Goal: Task Accomplishment & Management: Use online tool/utility

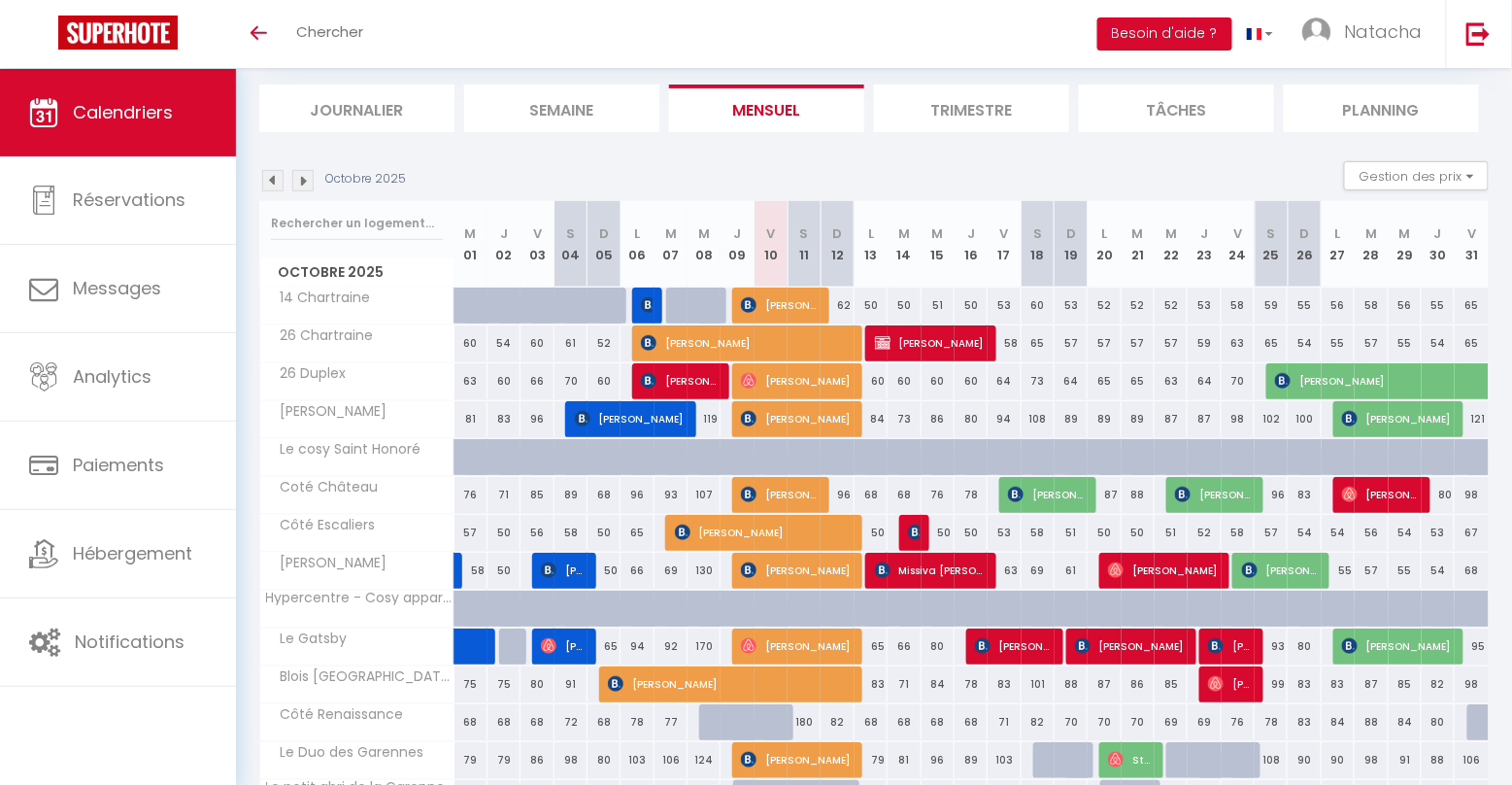
scroll to position [117, 0]
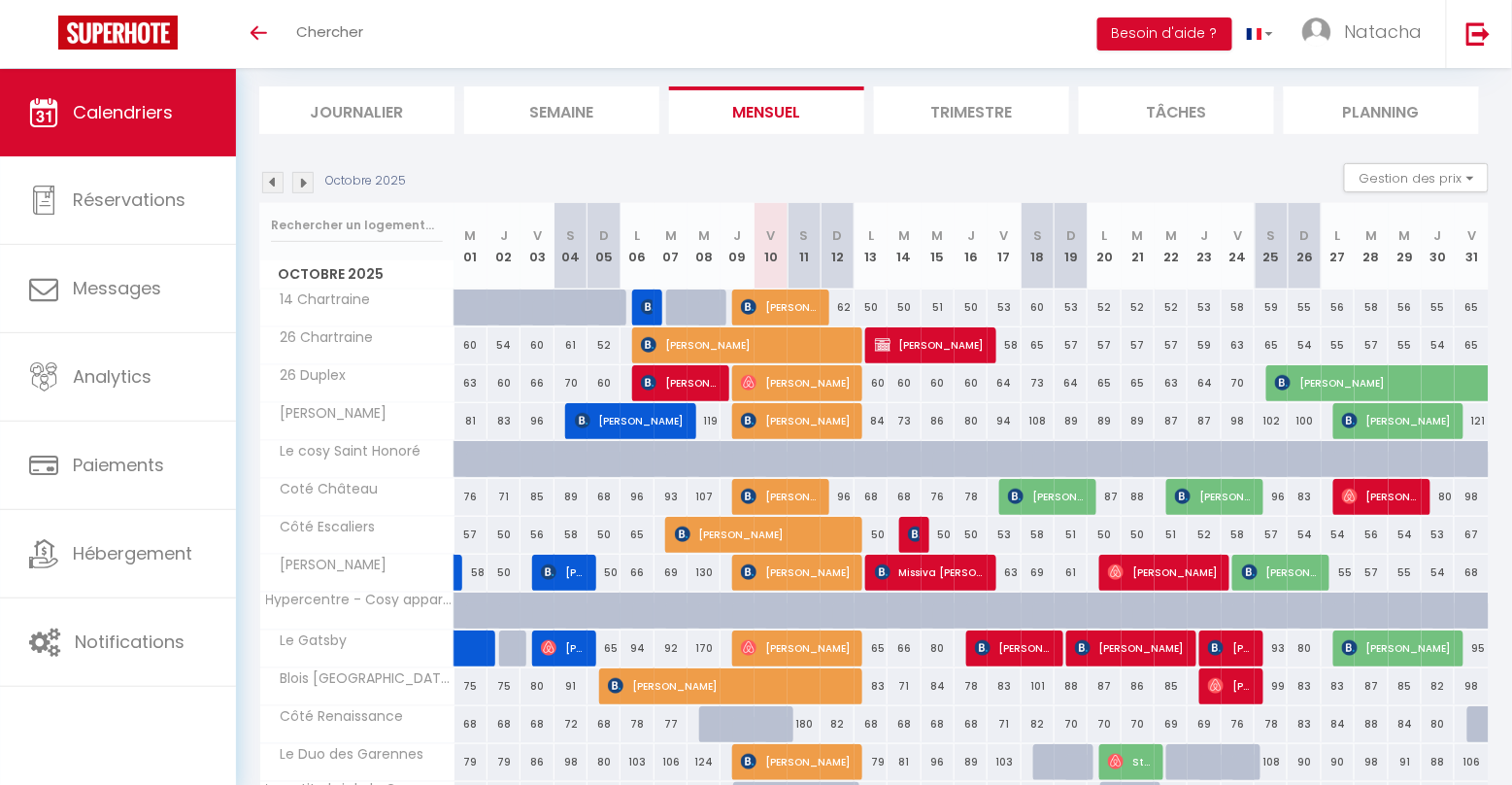
click at [915, 534] on img at bounding box center [915, 534] width 16 height 16
select select "OK"
select select "0"
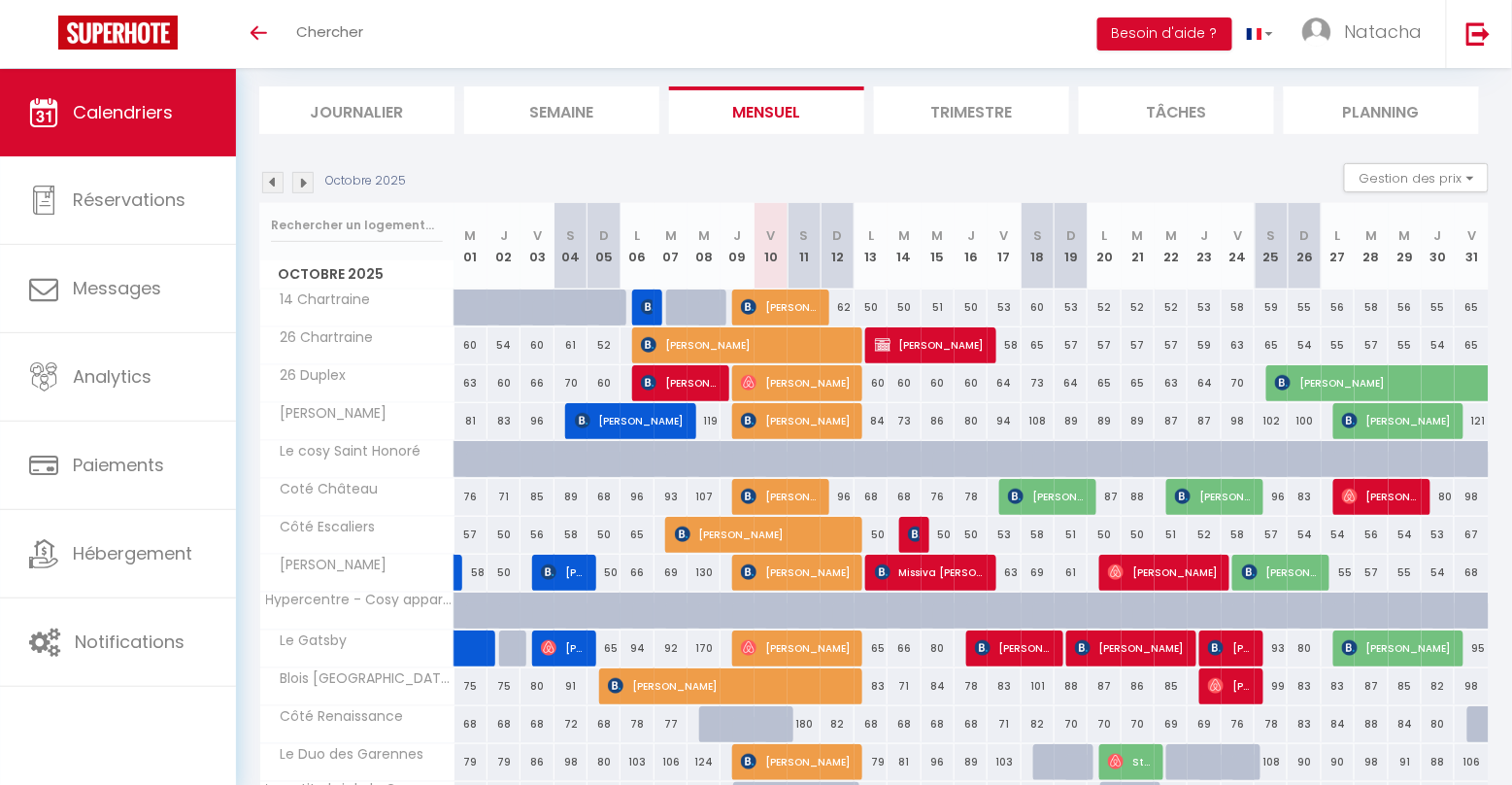
select select "1"
select select
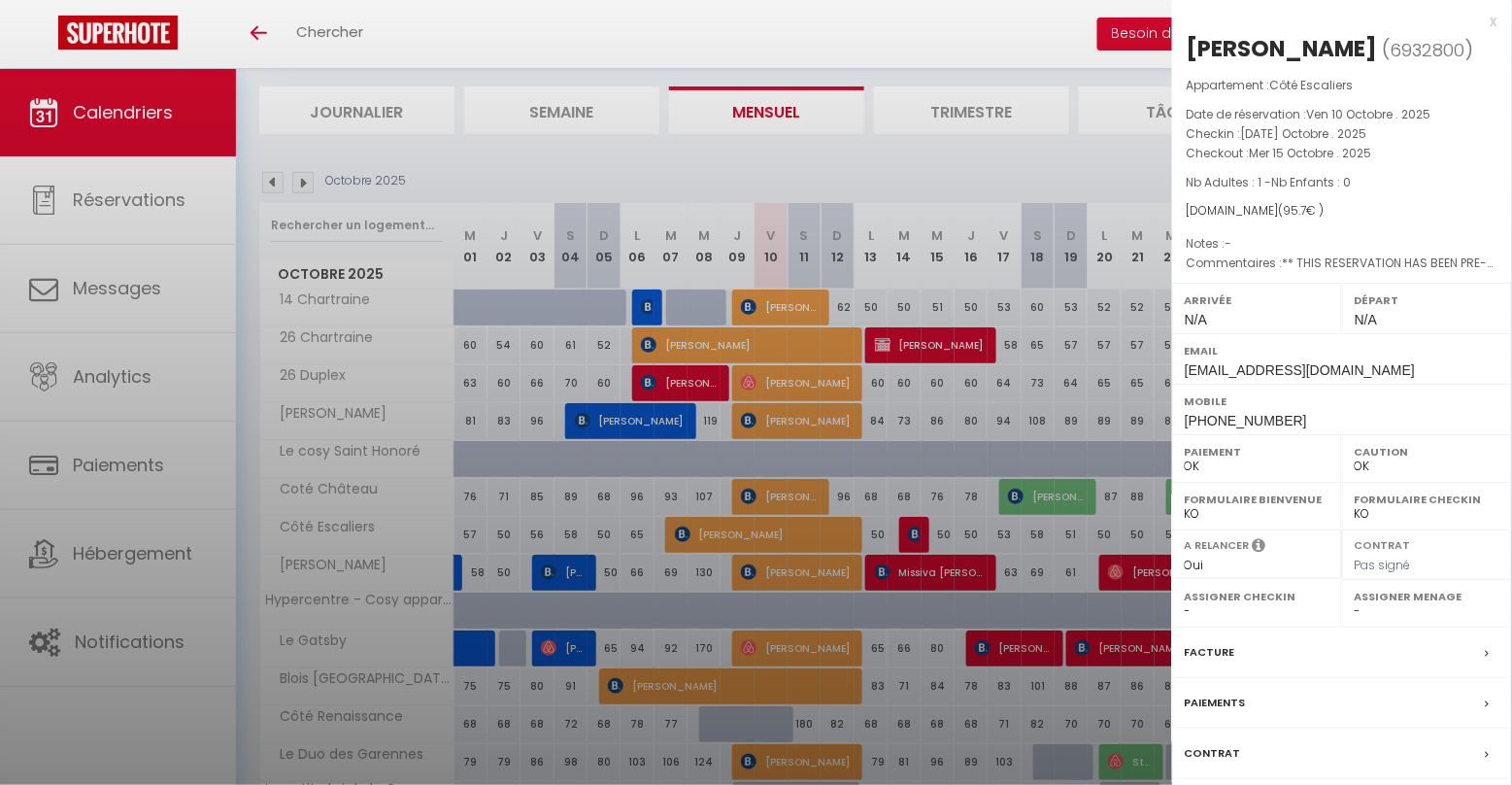
select select "16927"
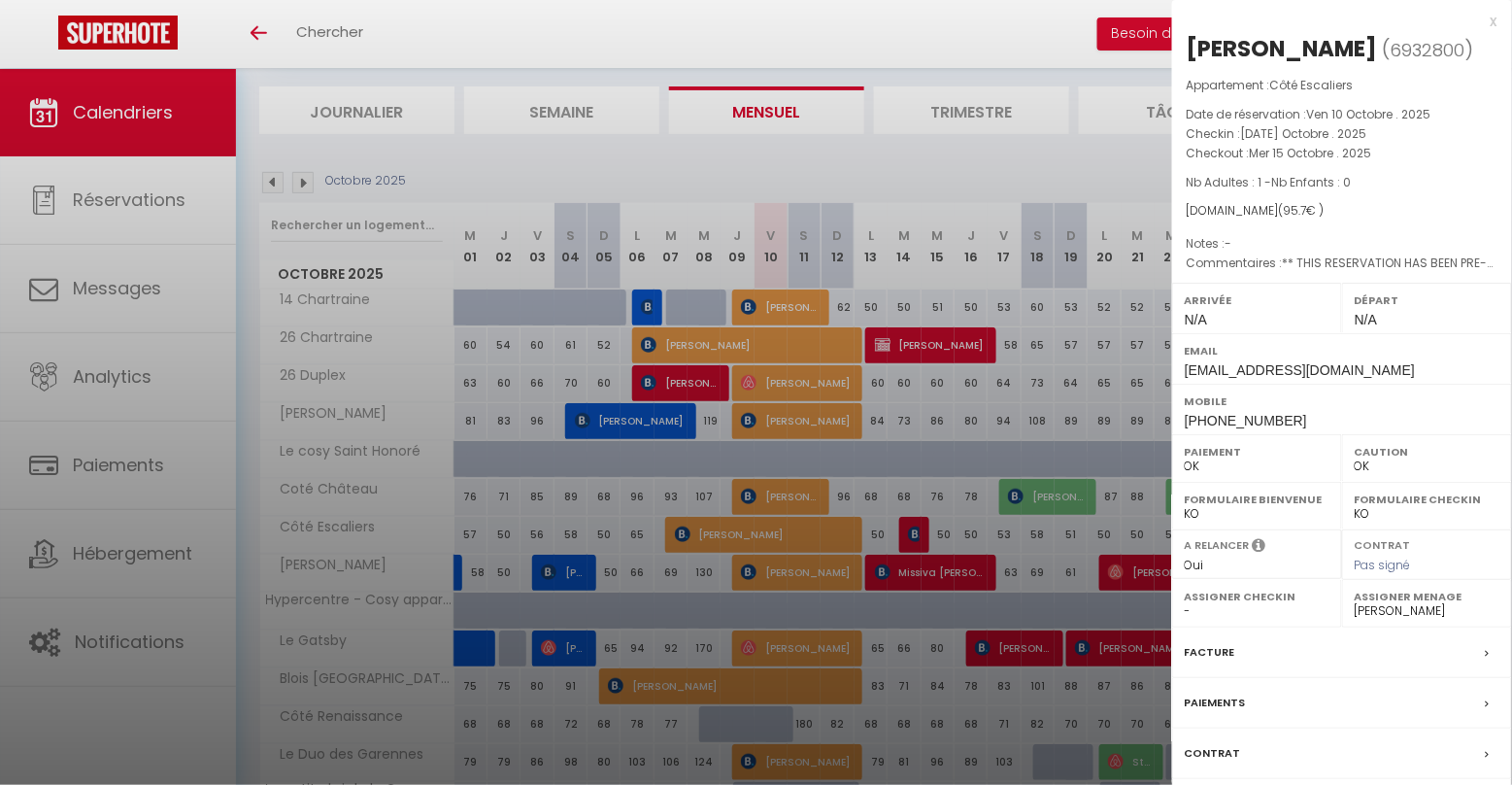
click at [915, 534] on div at bounding box center [756, 392] width 1512 height 785
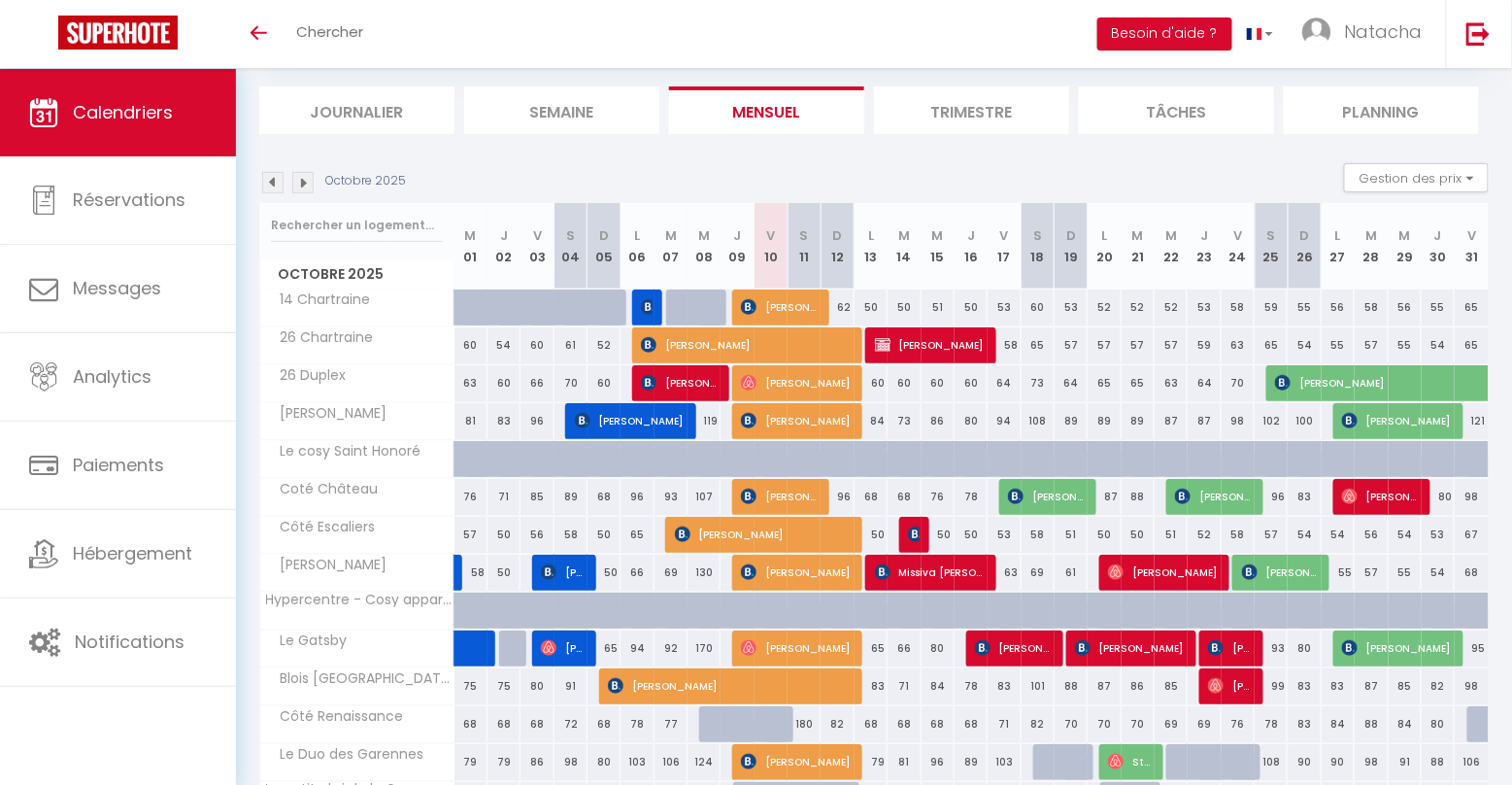
click at [915, 573] on span "Missiva [PERSON_NAME]" at bounding box center [930, 573] width 110 height 37
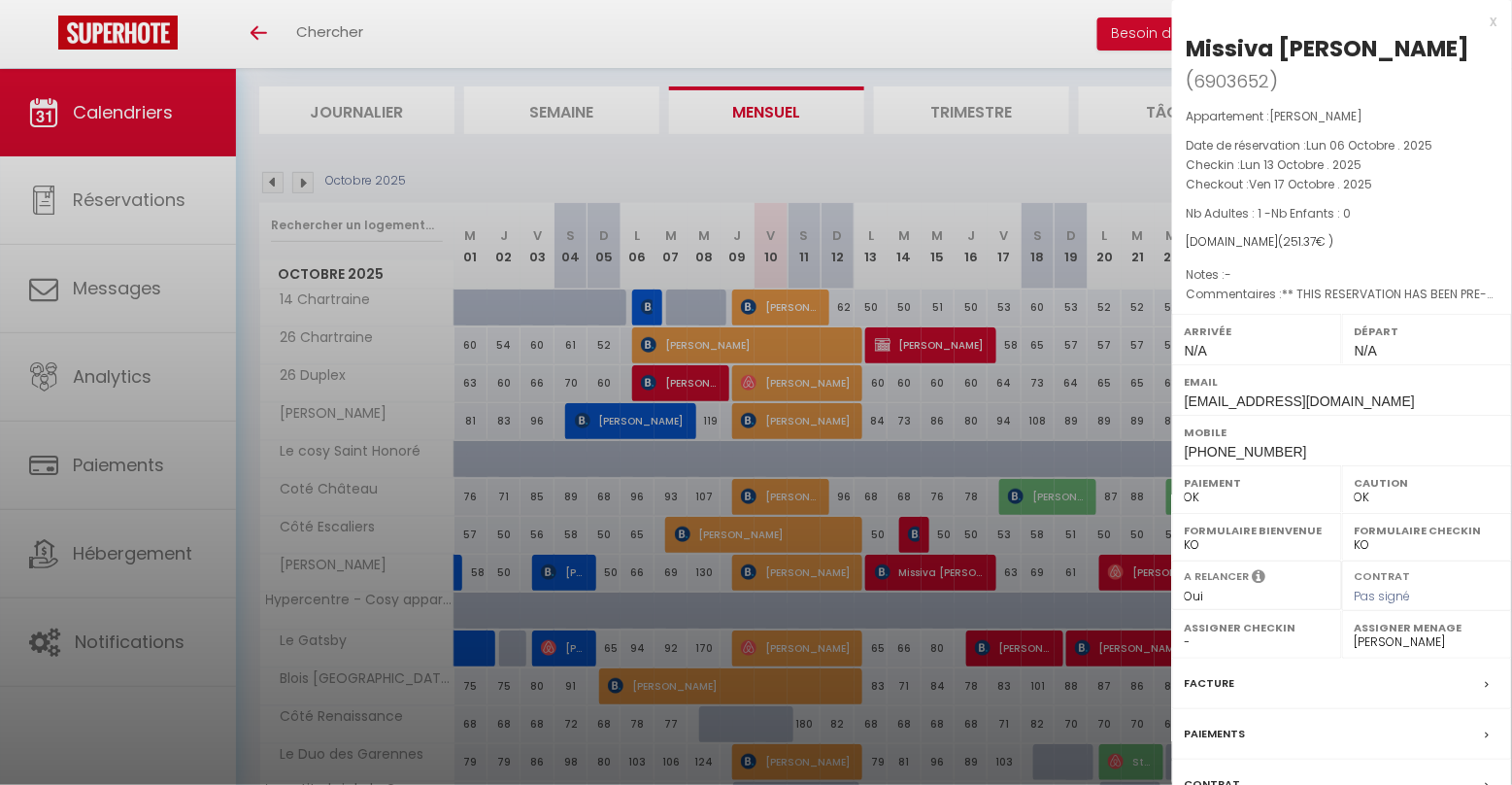
click at [915, 573] on div at bounding box center [756, 392] width 1512 height 785
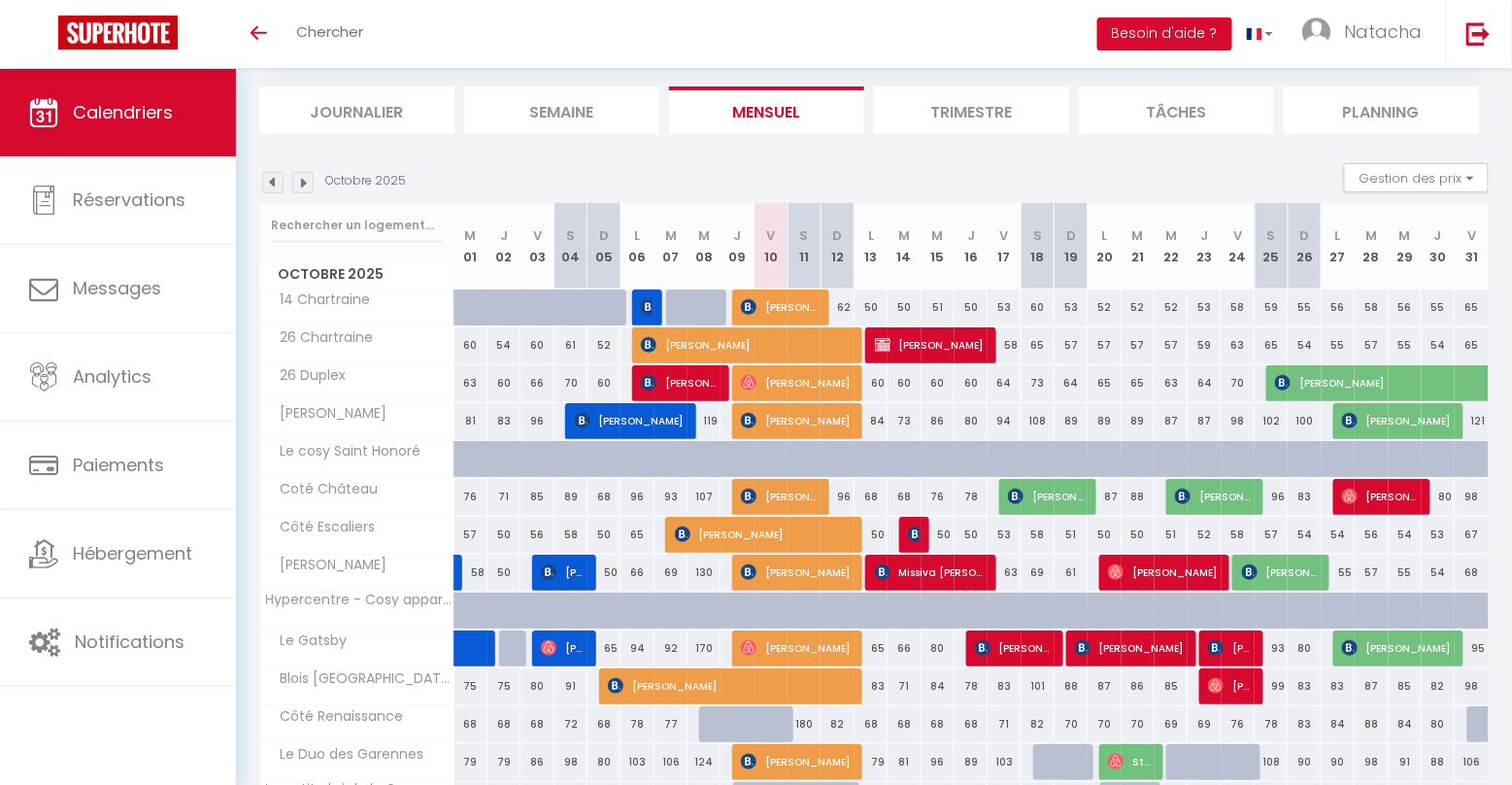
click at [917, 536] on img at bounding box center [915, 534] width 16 height 16
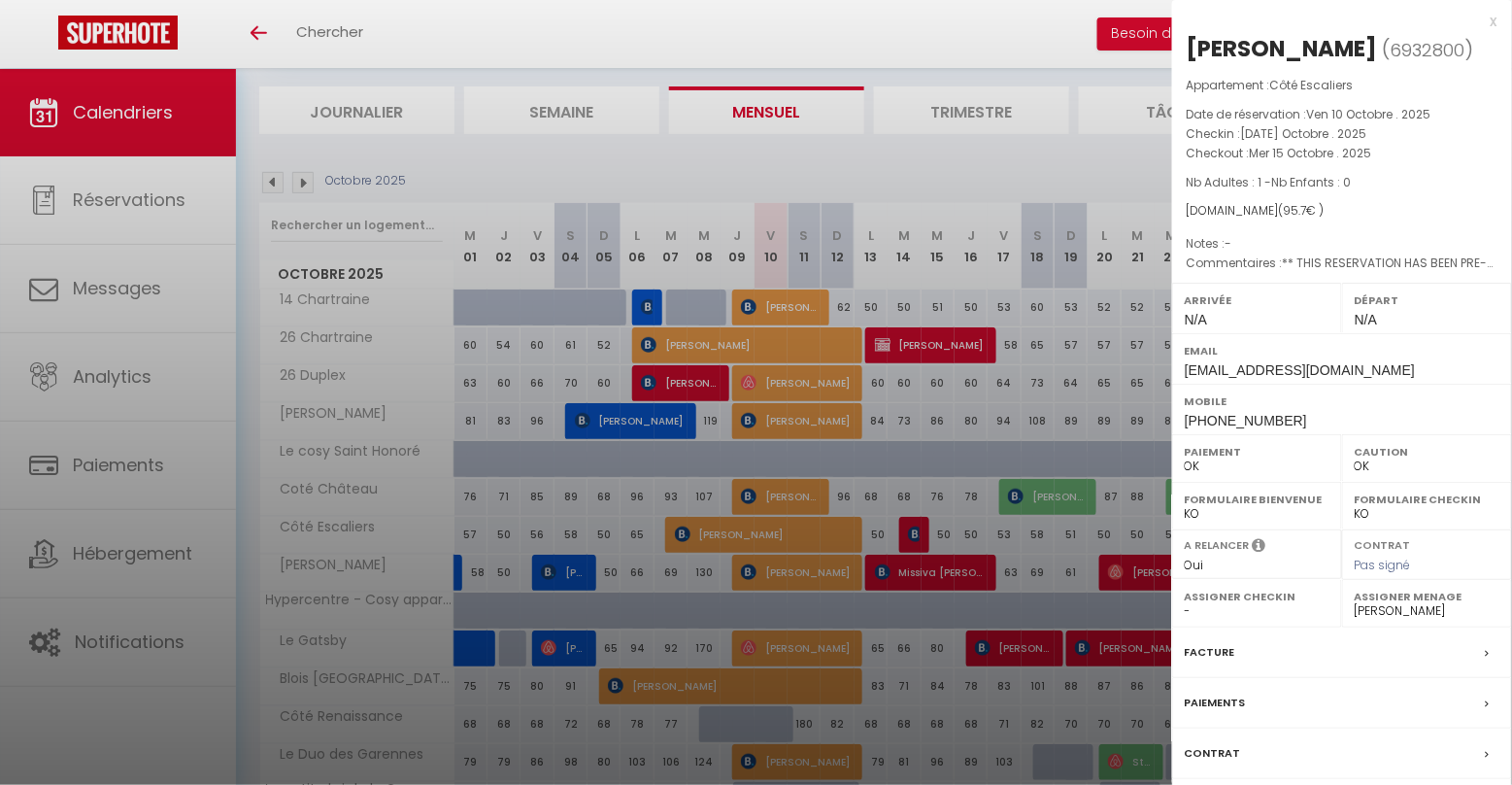
click at [917, 536] on div at bounding box center [756, 392] width 1512 height 785
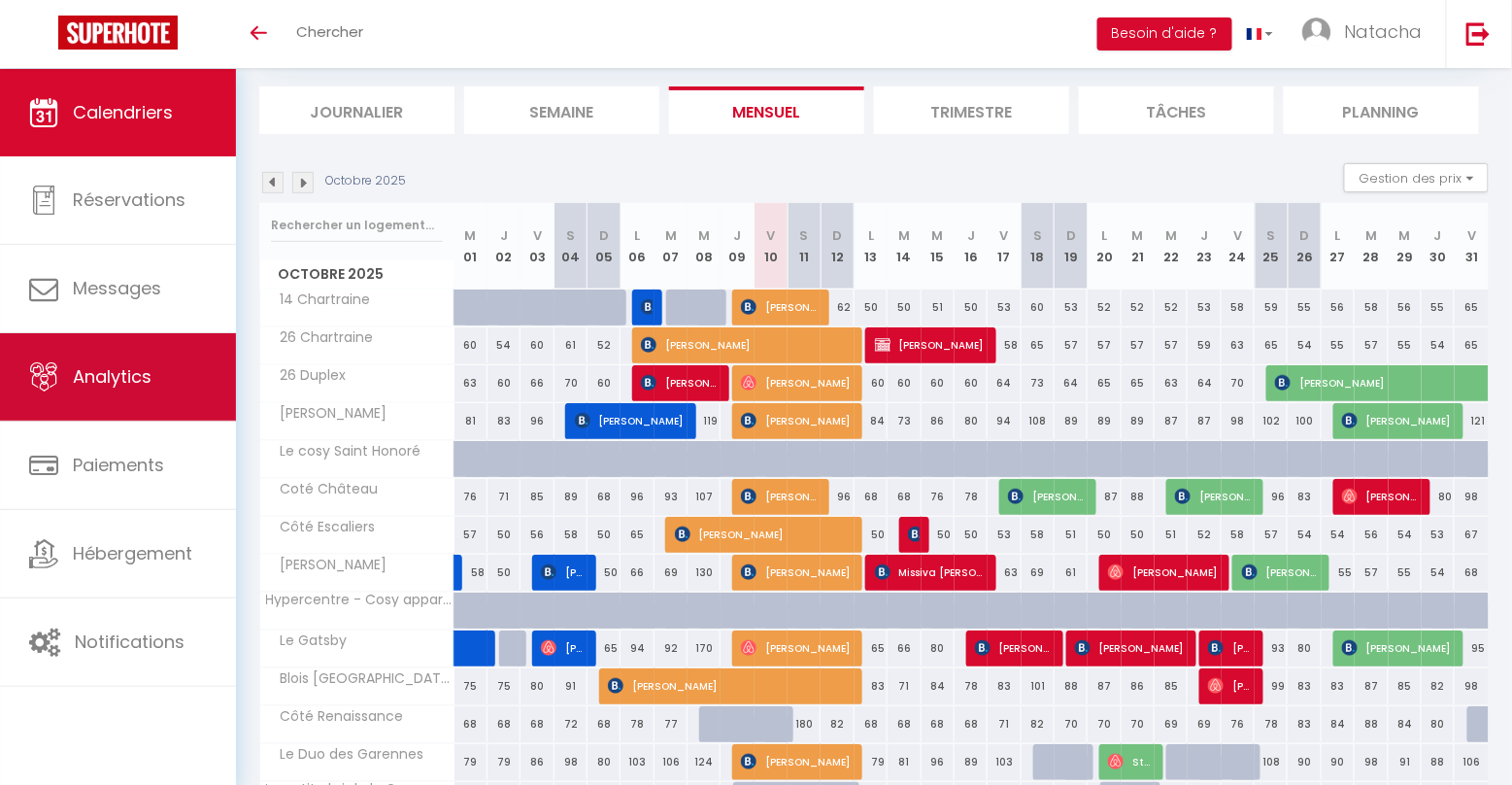
click at [130, 387] on span "Analytics" at bounding box center [112, 376] width 79 height 25
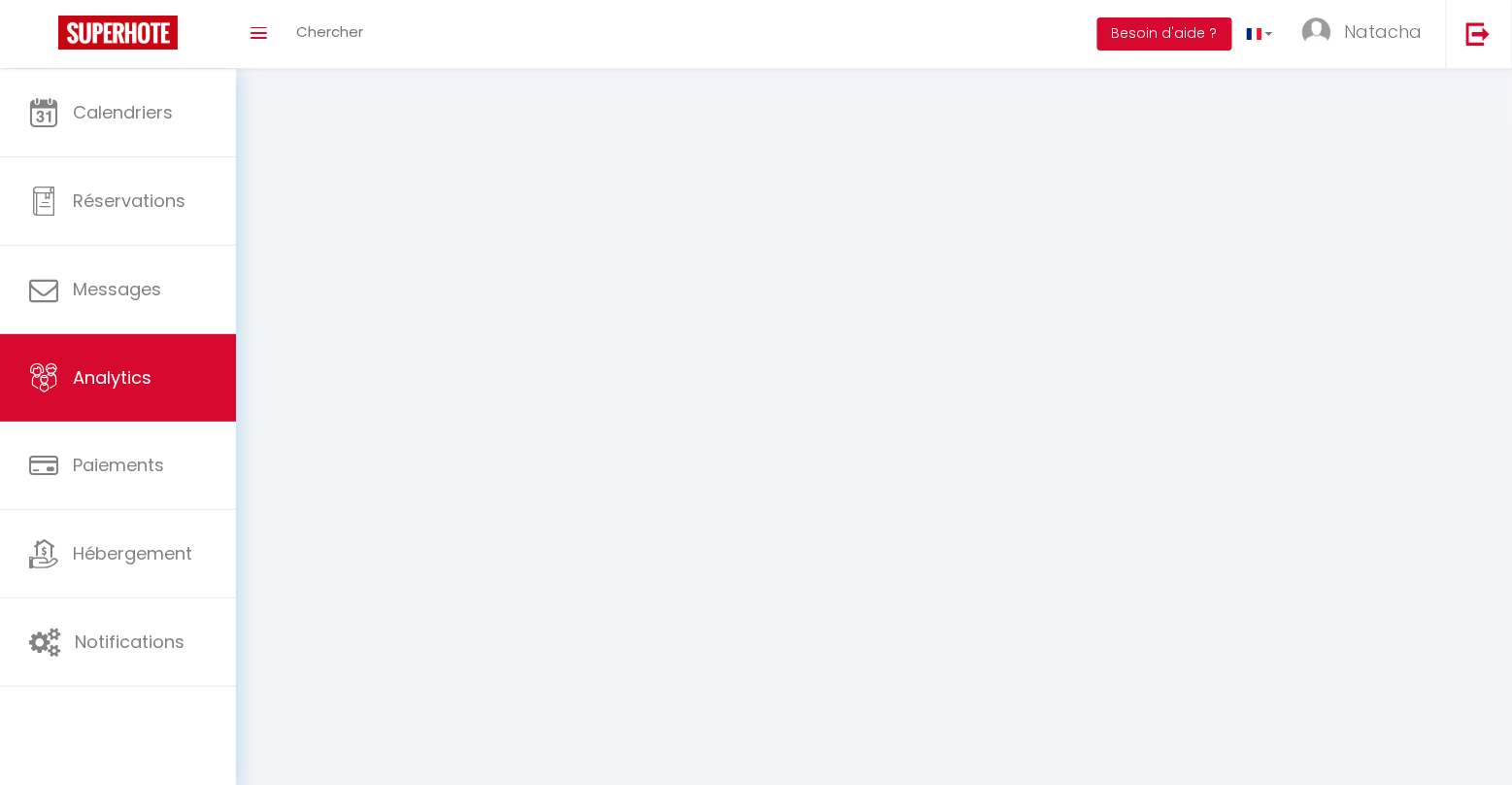
select select "2025"
select select "10"
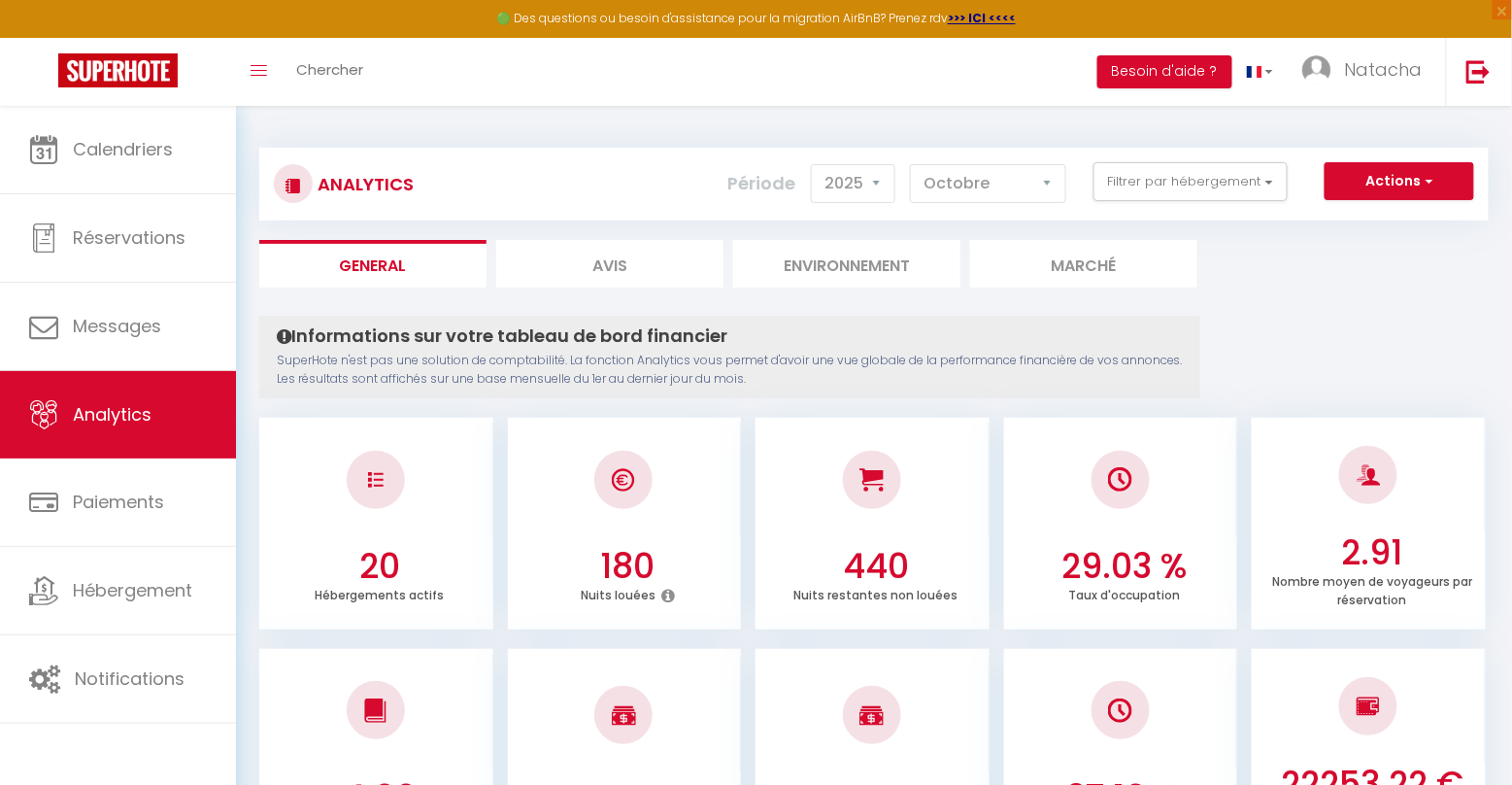
click at [1381, 182] on button "Actions" at bounding box center [1399, 182] width 149 height 39
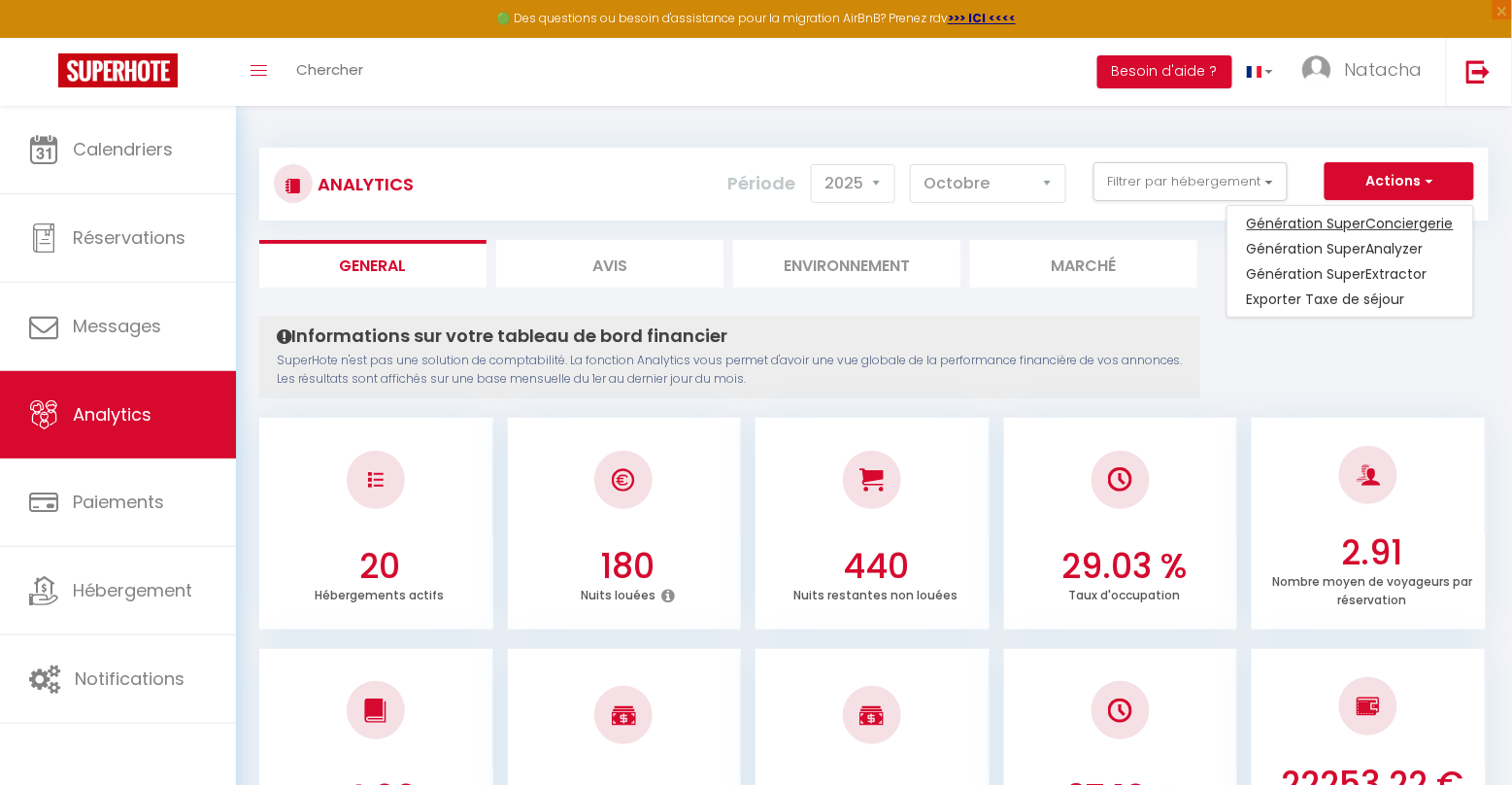
click at [1362, 217] on link "Génération SuperConciergerie" at bounding box center [1350, 223] width 246 height 26
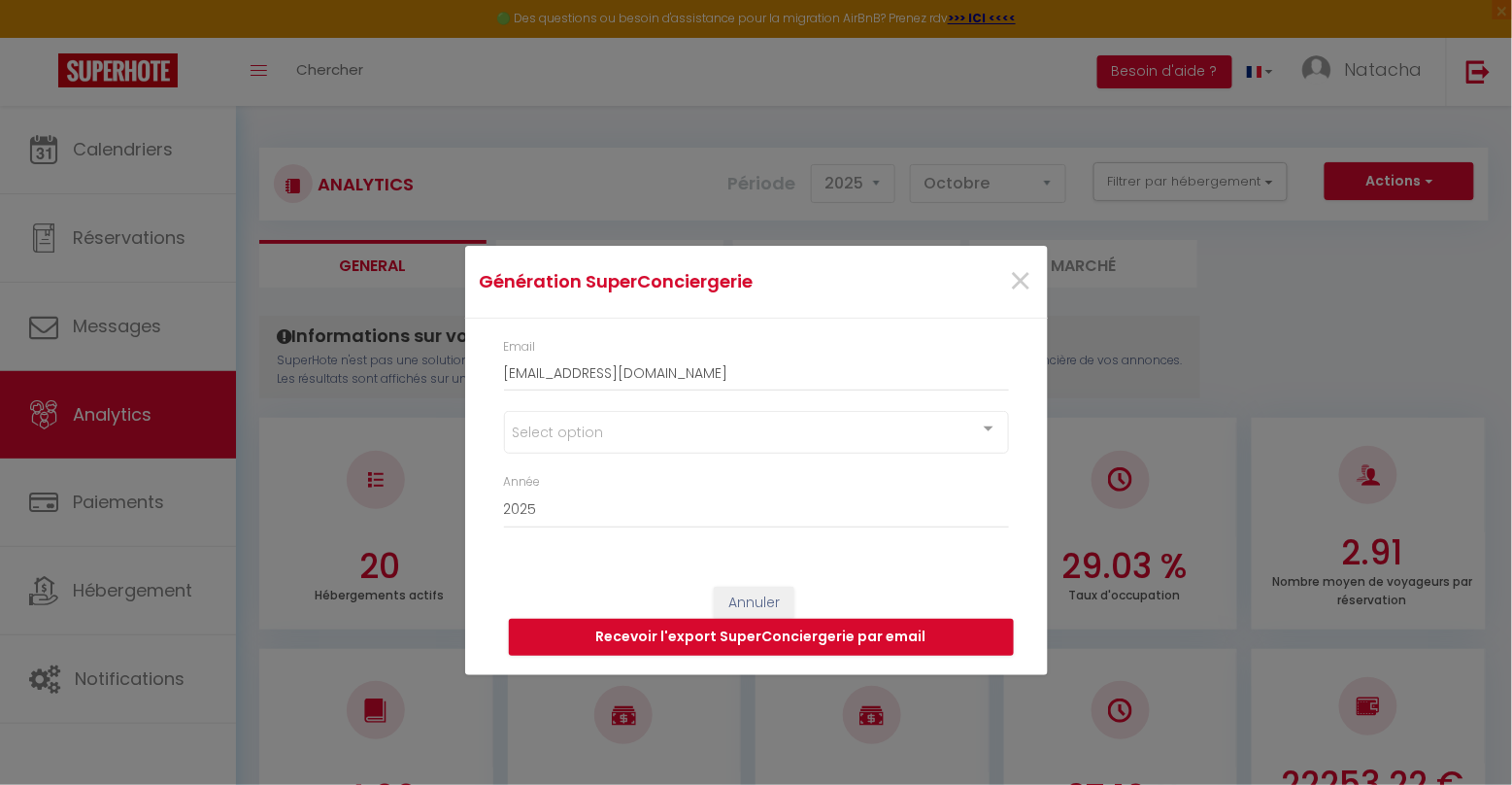
click at [723, 429] on div "Select option" at bounding box center [757, 432] width 505 height 42
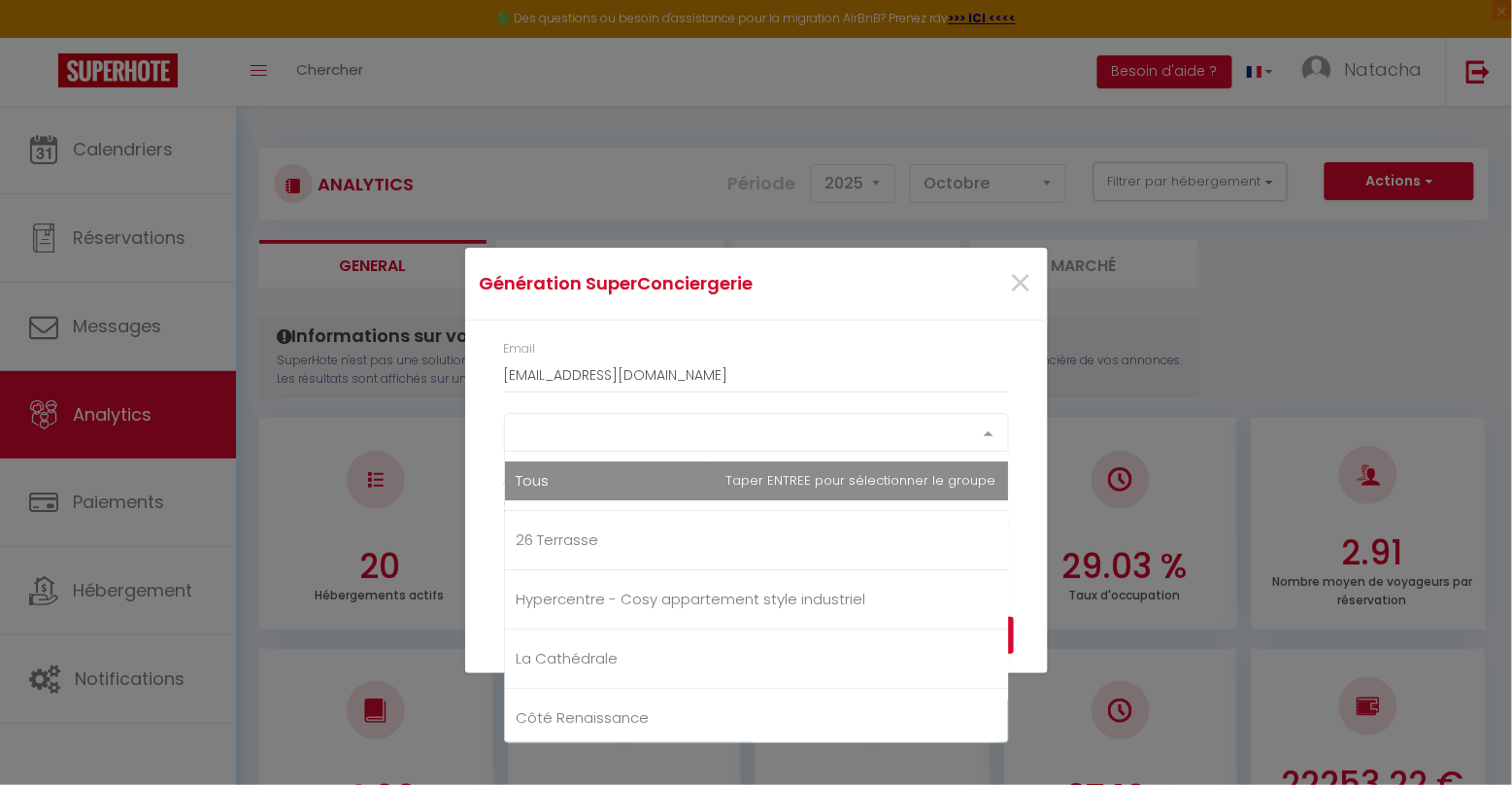
click at [683, 452] on div "Select option Tous 26 Terrasse Hypercentre - Cosy appartement style industriel …" at bounding box center [757, 433] width 505 height 39
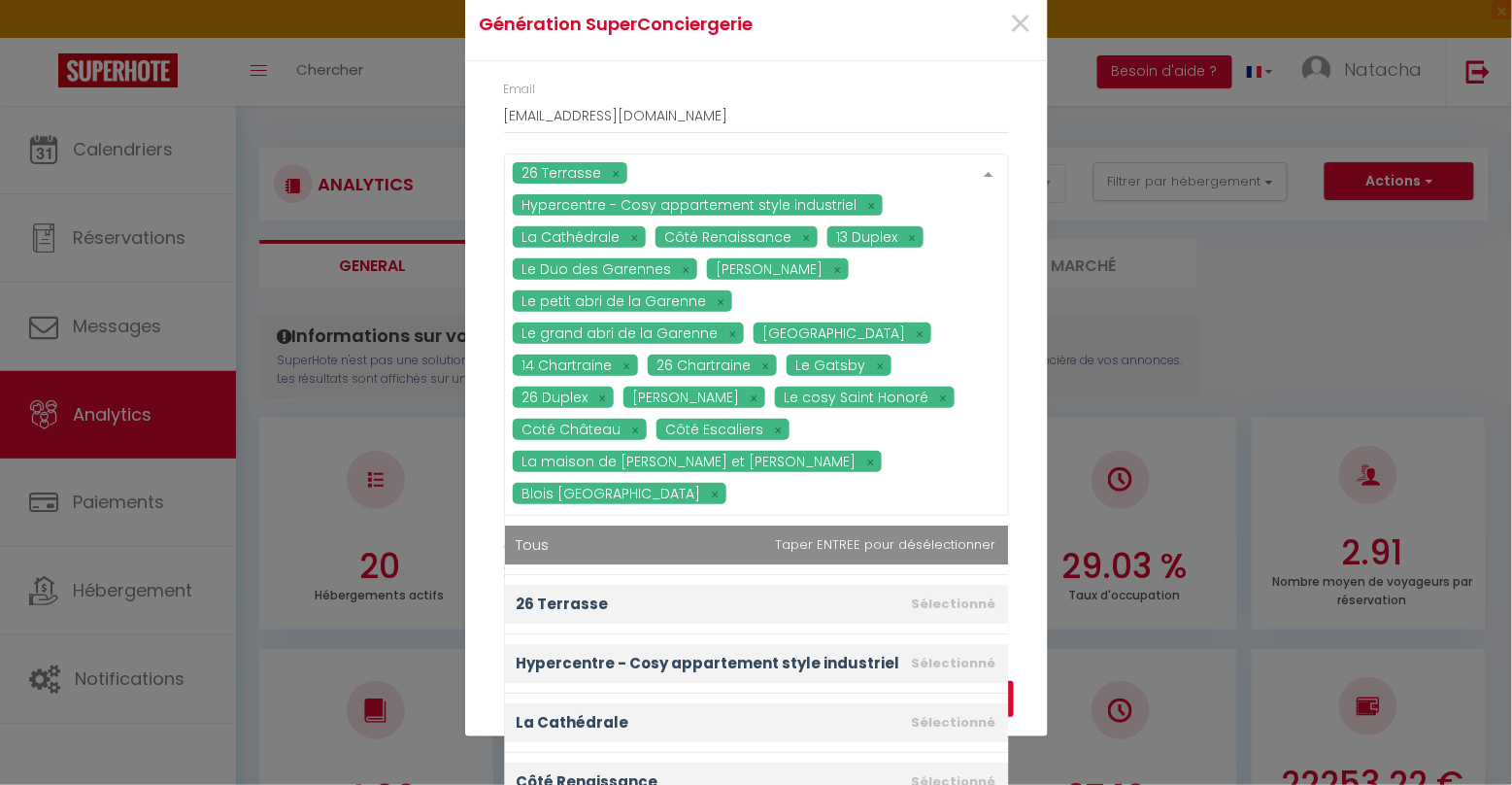
click at [474, 491] on div "Email [EMAIL_ADDRESS][DOMAIN_NAME] 26 Terrasse Hypercentre - Cosy appartement s…" at bounding box center [756, 345] width 583 height 569
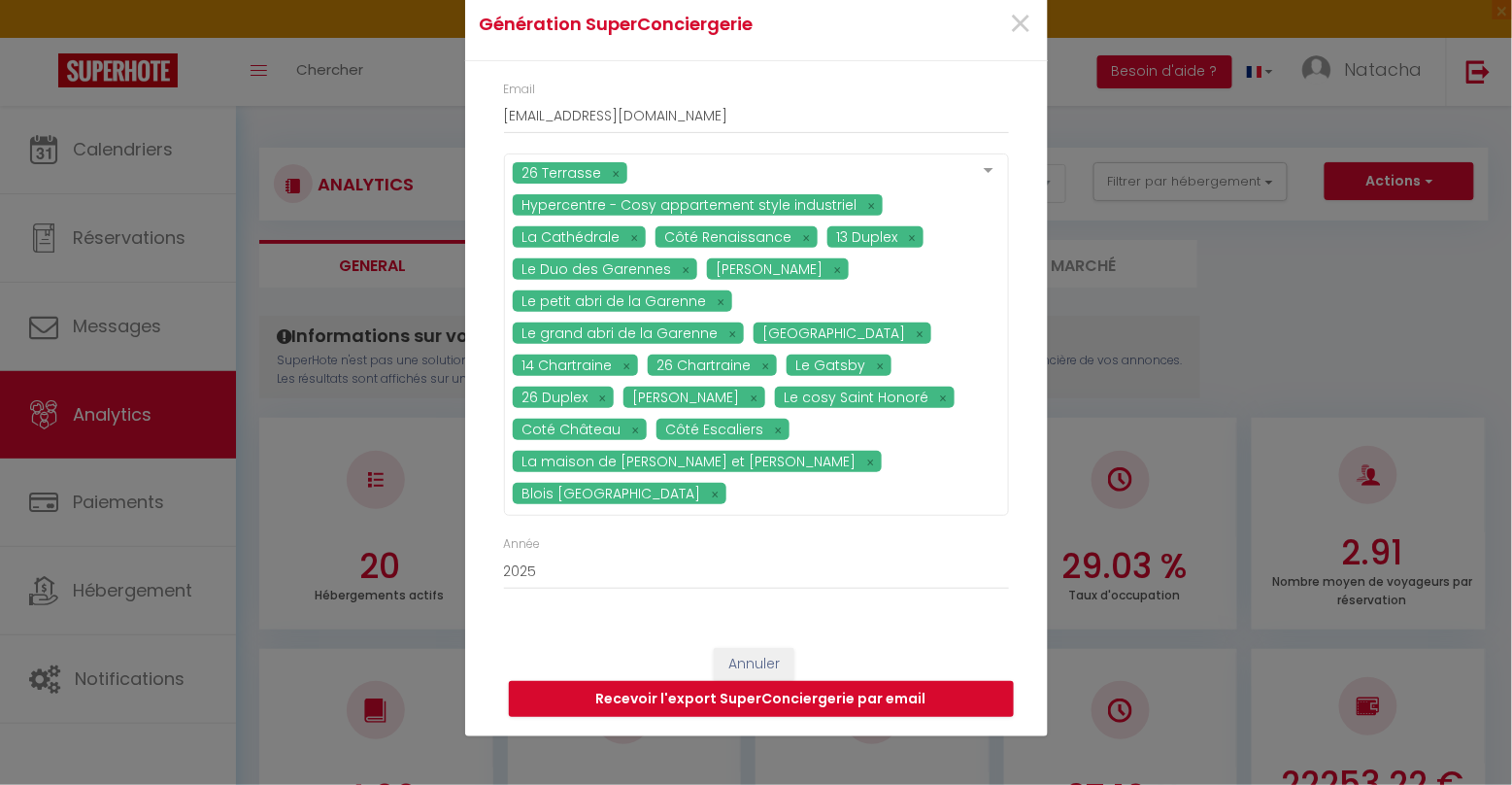
scroll to position [28, 0]
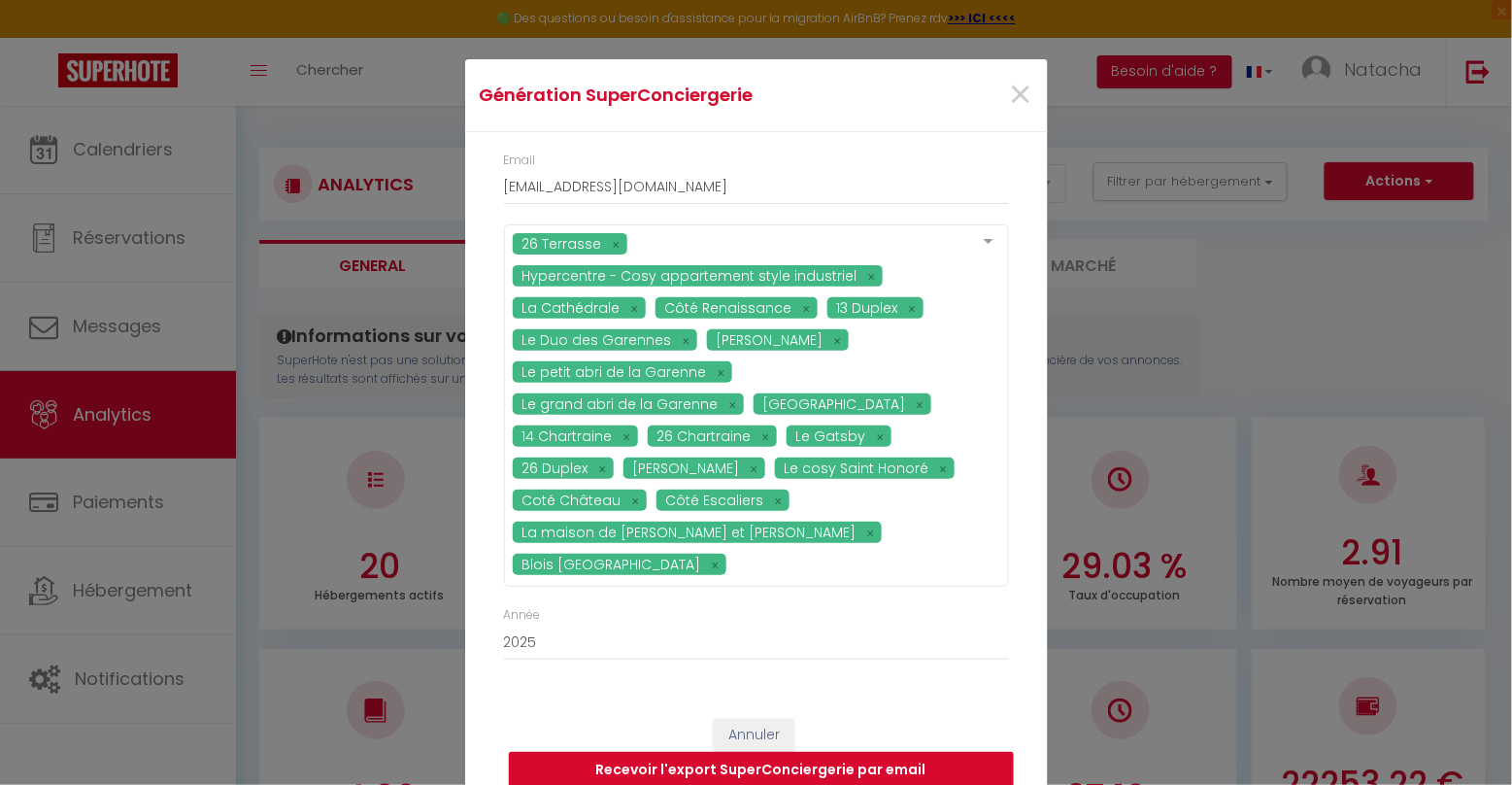
click at [682, 752] on button "Recevoir l'export SuperConciergerie par email" at bounding box center [761, 770] width 505 height 37
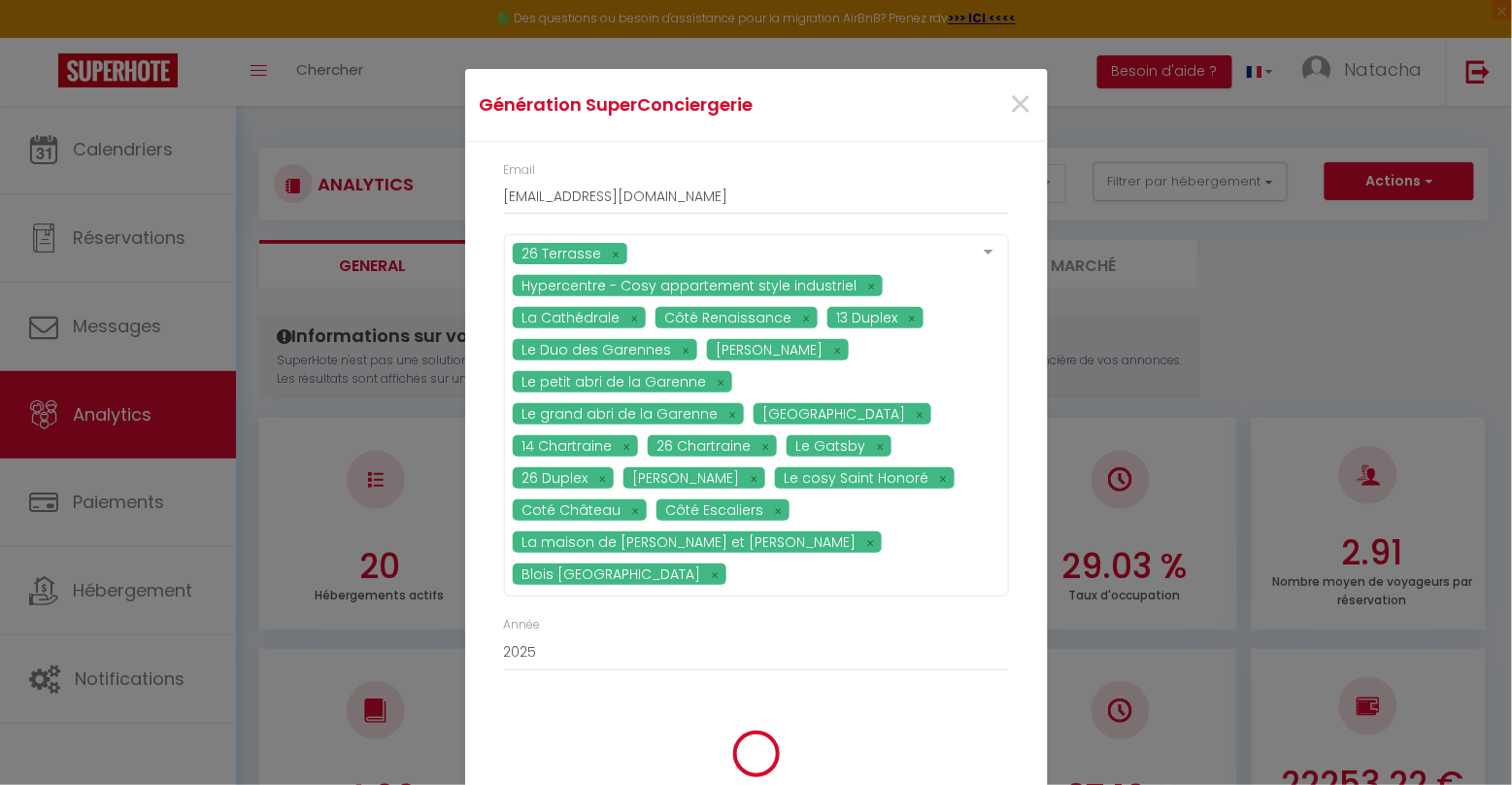
scroll to position [18, 0]
